Goal: Navigation & Orientation: Find specific page/section

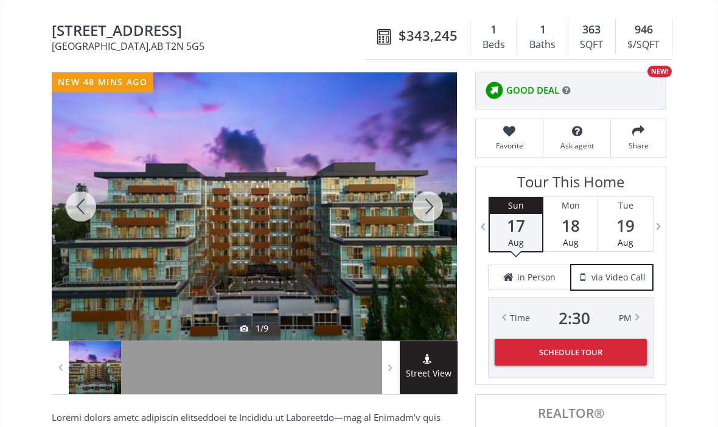
scroll to position [113, 0]
click at [111, 349] on div at bounding box center [95, 367] width 52 height 53
click at [139, 349] on div at bounding box center [147, 367] width 52 height 53
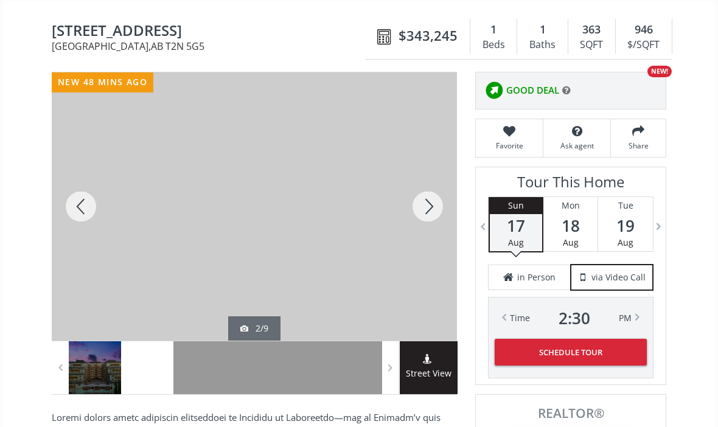
click at [423, 198] on div at bounding box center [427, 206] width 58 height 268
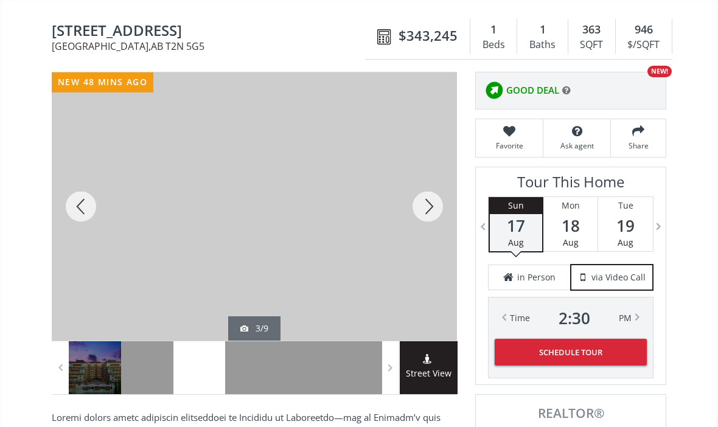
click at [428, 195] on div at bounding box center [427, 206] width 58 height 268
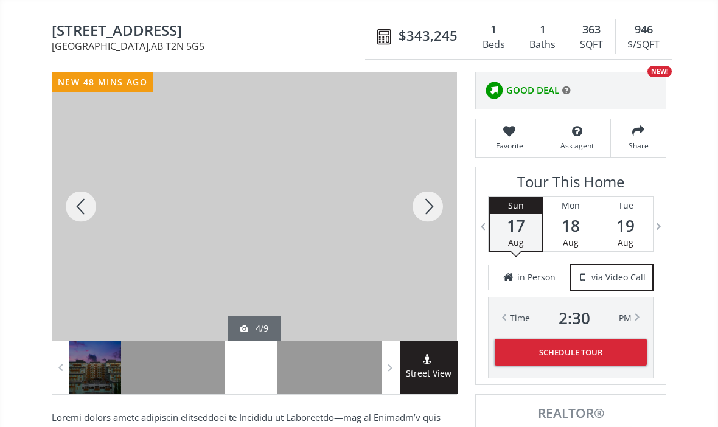
click at [423, 198] on div at bounding box center [427, 206] width 58 height 268
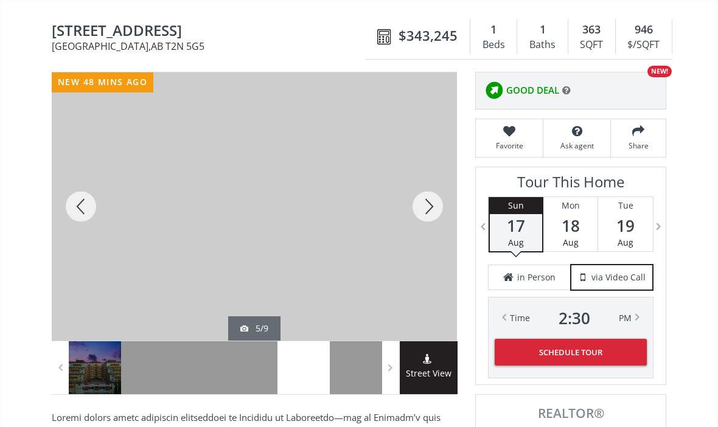
click at [423, 202] on div at bounding box center [427, 206] width 58 height 268
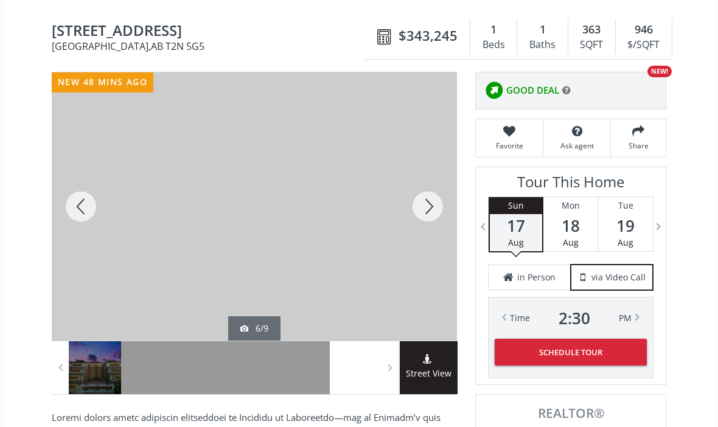
click at [425, 201] on div at bounding box center [427, 206] width 58 height 268
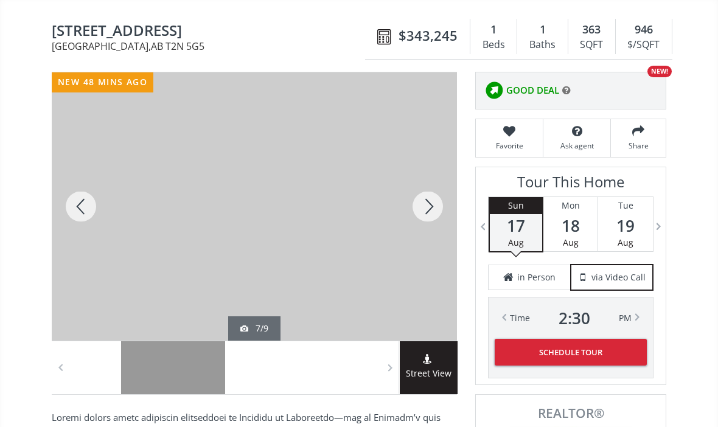
click at [423, 200] on div at bounding box center [427, 206] width 58 height 268
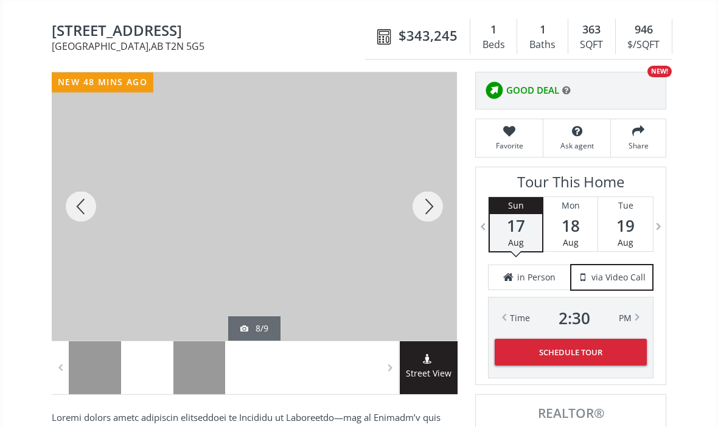
click at [425, 198] on div at bounding box center [427, 206] width 58 height 268
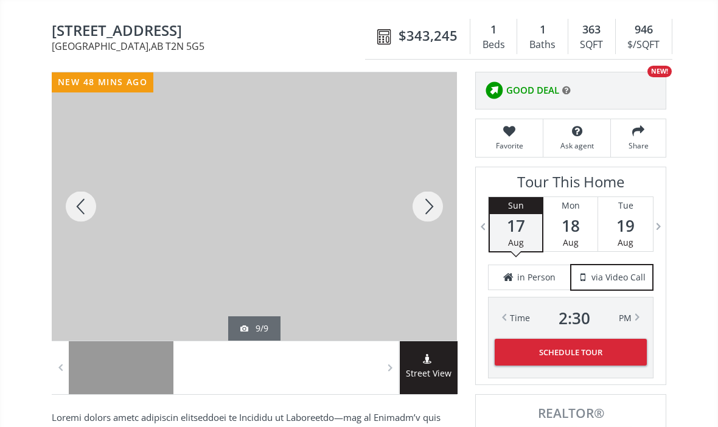
click at [429, 200] on div at bounding box center [427, 206] width 58 height 268
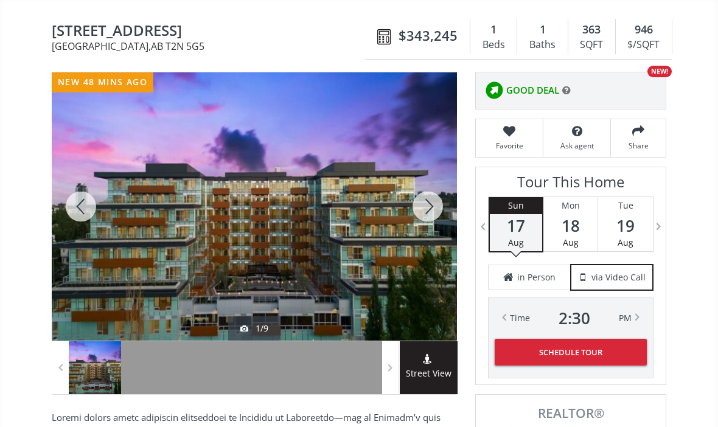
click at [428, 202] on div at bounding box center [427, 206] width 58 height 268
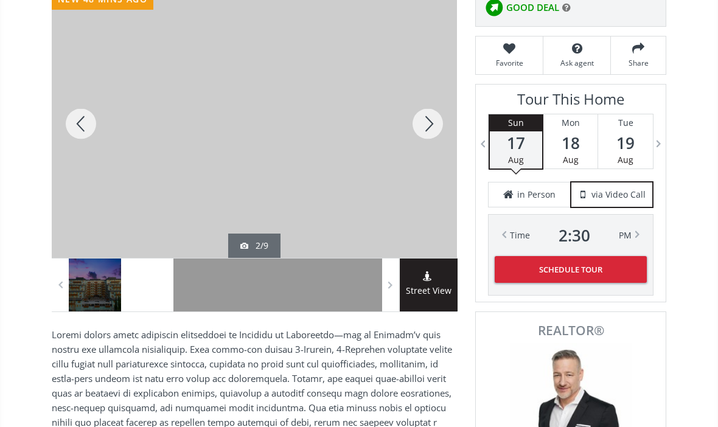
scroll to position [187, 0]
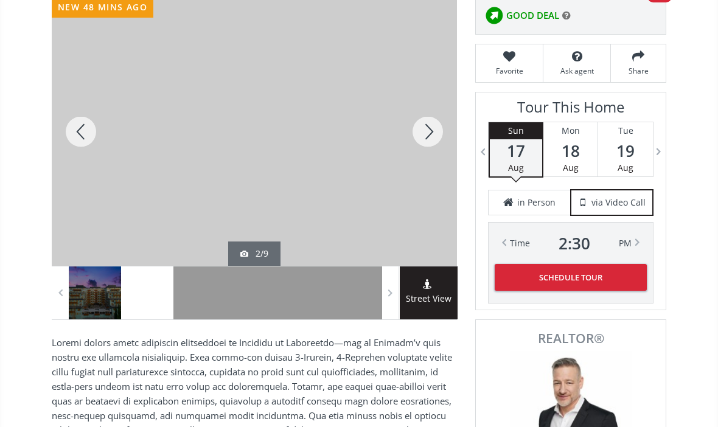
click at [148, 286] on div at bounding box center [147, 293] width 52 height 53
click at [202, 280] on div at bounding box center [199, 293] width 52 height 53
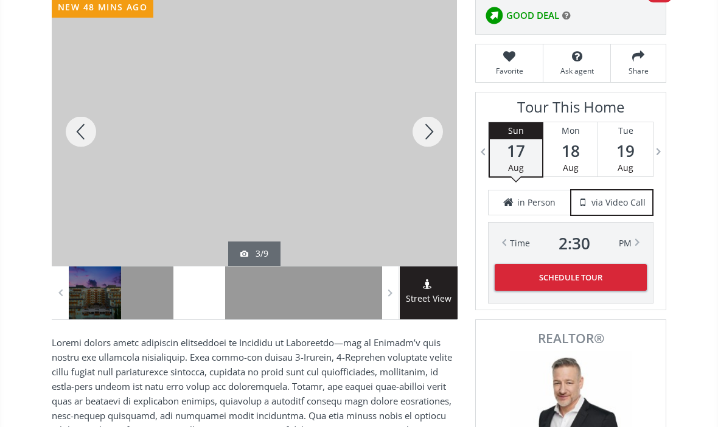
scroll to position [187, 0]
click at [80, 124] on div at bounding box center [81, 132] width 58 height 268
